Goal: Check status

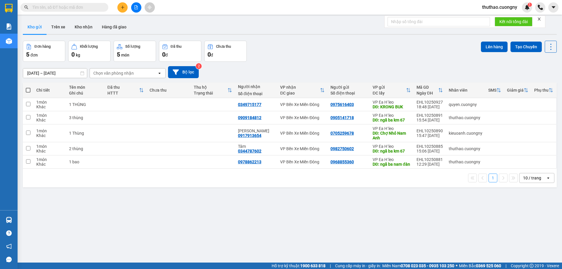
paste input "0398587430"
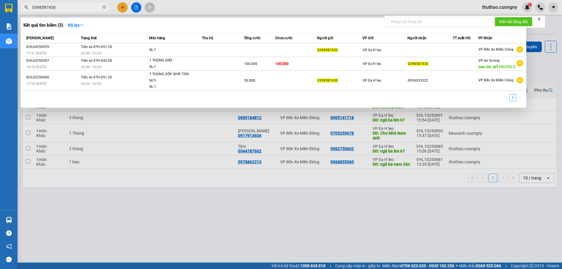
drag, startPoint x: 26, startPoint y: 16, endPoint x: 1, endPoint y: 21, distance: 25.3
click at [6, 20] on section "Kết quả tìm kiếm ( 3 ) Bộ lọc Mã ĐH Trạng thái Món hàng Thu hộ Tổng cước Chưa c…" at bounding box center [281, 134] width 562 height 269
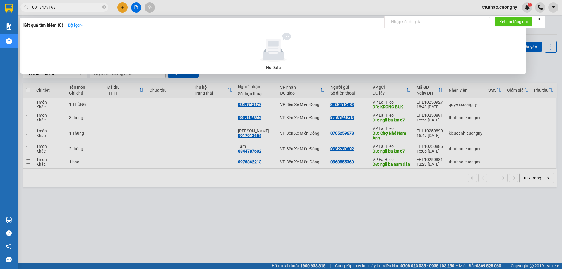
click at [294, 36] on icon at bounding box center [274, 47] width 54 height 29
drag, startPoint x: 290, startPoint y: 32, endPoint x: 295, endPoint y: 42, distance: 11.4
click at [295, 42] on div "Kết quả tìm kiếm ( 0 ) Bộ lọc No Data" at bounding box center [274, 46] width 506 height 56
drag, startPoint x: 278, startPoint y: 43, endPoint x: 286, endPoint y: 42, distance: 8.5
click at [287, 43] on icon at bounding box center [274, 47] width 54 height 29
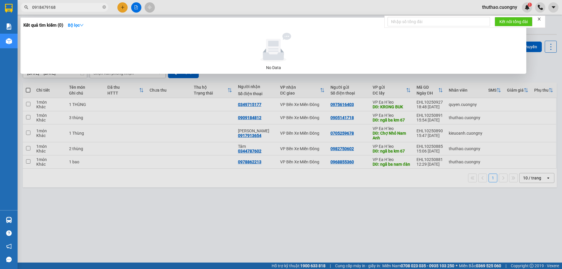
click at [423, 234] on div at bounding box center [281, 134] width 562 height 269
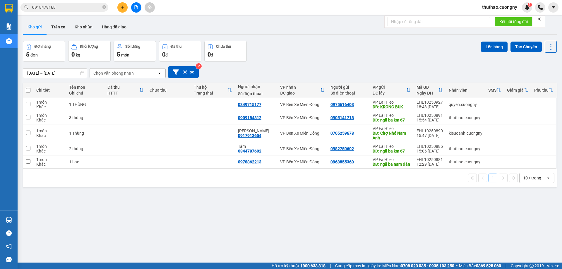
click at [57, 7] on input "0918479168" at bounding box center [66, 7] width 69 height 6
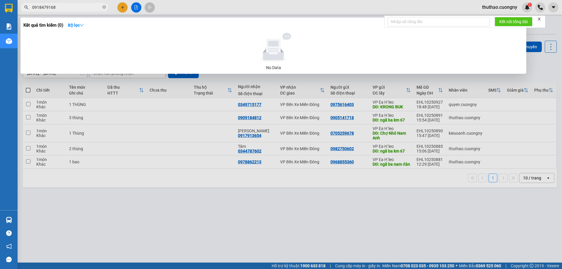
drag, startPoint x: 46, startPoint y: 7, endPoint x: 57, endPoint y: 3, distance: 11.9
click at [57, 3] on span "0918479168" at bounding box center [65, 7] width 88 height 9
type input "0"
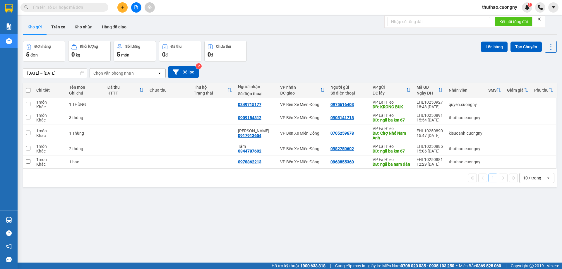
paste input "0918479168"
type input "0918479168"
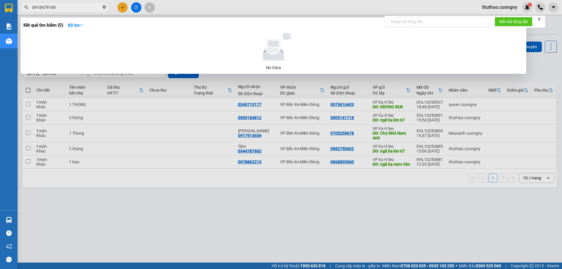
click at [104, 6] on icon "close-circle" at bounding box center [105, 7] width 4 height 4
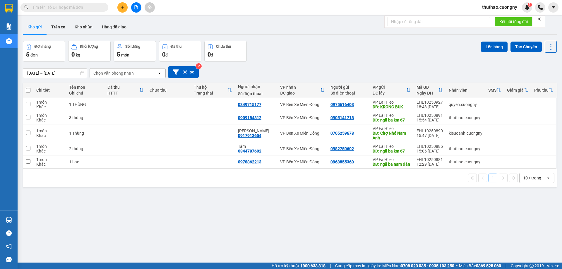
paste input "0918479168"
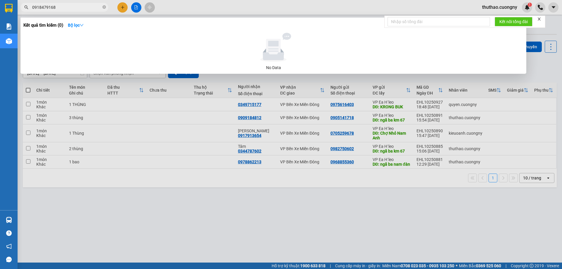
click at [78, 8] on input "0918479168" at bounding box center [66, 7] width 69 height 6
drag, startPoint x: 79, startPoint y: 8, endPoint x: 3, endPoint y: 22, distance: 77.6
click at [3, 22] on section "Kết quả tìm kiếm ( 0 ) Bộ lọc No Data 0918479168 thuthao.cuongny 1 Báo cáo Báo …" at bounding box center [281, 134] width 562 height 269
type input "0918479168"
click at [104, 6] on icon "close-circle" at bounding box center [105, 7] width 4 height 4
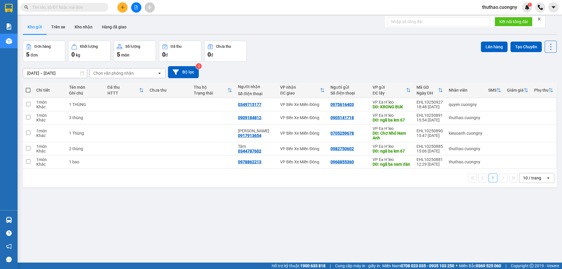
click at [93, 8] on input "text" at bounding box center [66, 7] width 69 height 6
paste input "0961878304"
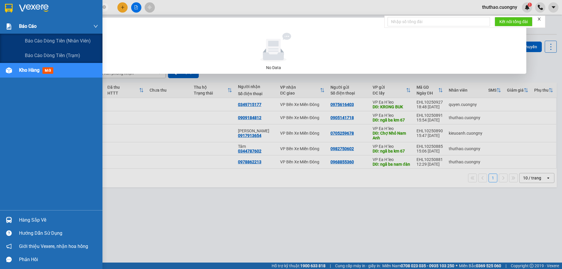
drag, startPoint x: 85, startPoint y: 8, endPoint x: 71, endPoint y: 25, distance: 22.7
click at [0, 25] on section "Kết quả tìm kiếm ( 0 ) Bộ lọc No Data 0961878304 thuthao.cuongny 1 Báo cáo Báo …" at bounding box center [281, 134] width 562 height 269
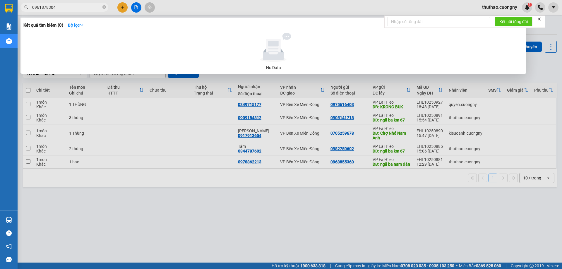
click at [87, 1] on div at bounding box center [281, 134] width 562 height 269
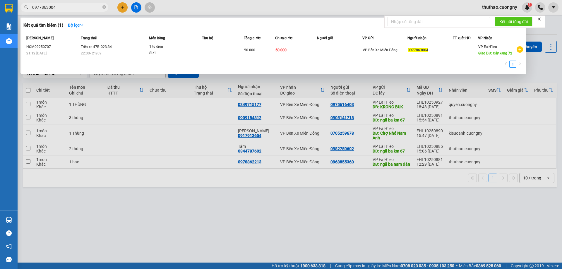
type input "0977863004"
